Goal: Task Accomplishment & Management: Manage account settings

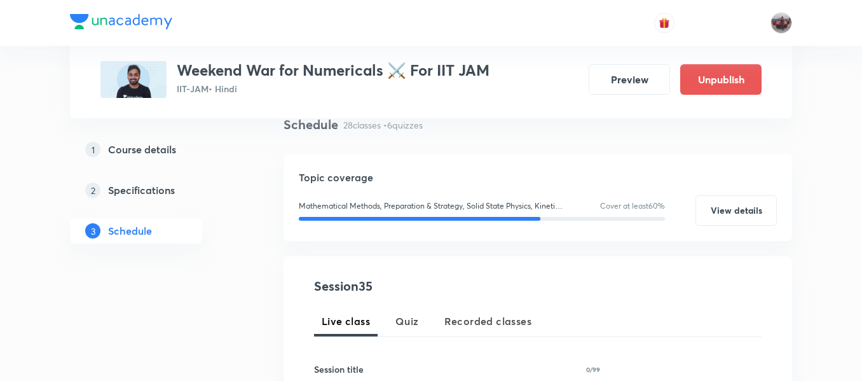
scroll to position [98, 0]
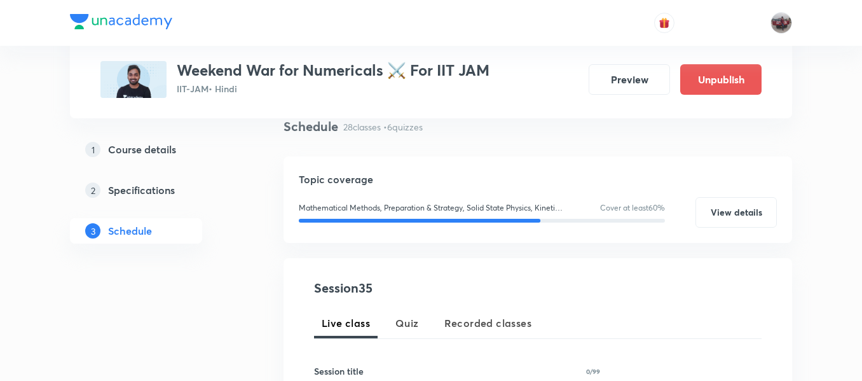
click at [168, 147] on h5 "Course details" at bounding box center [142, 149] width 68 height 15
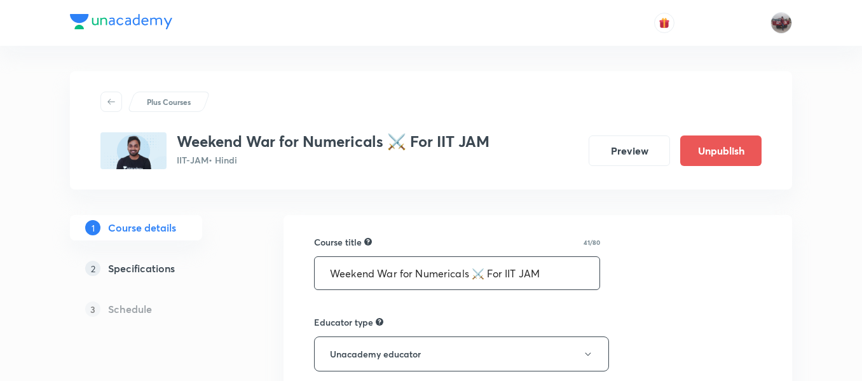
click at [391, 281] on input "Weekend War for Numericals ⚔️ For IIT JAM" at bounding box center [457, 273] width 285 height 32
click at [488, 277] on input "Weekend War for Numericals ⚔️ For IIT JAM" at bounding box center [457, 273] width 285 height 32
click at [457, 274] on input "Weekend War for Numericals For IIT JAM" at bounding box center [457, 273] width 285 height 32
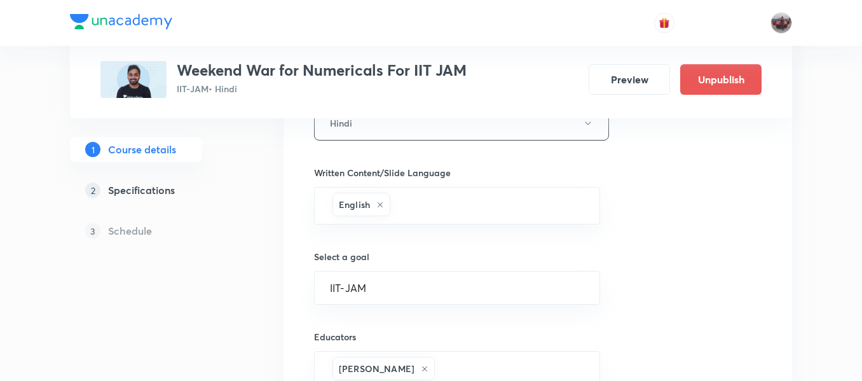
scroll to position [733, 0]
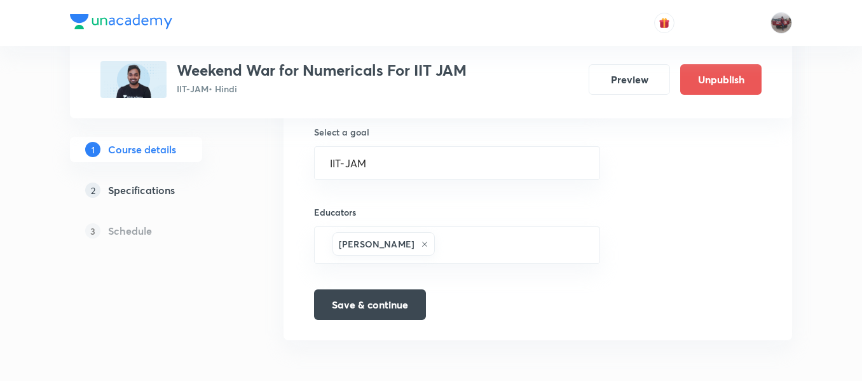
type input "Weekend War for Numericals For IIT JAM"
